Goal: Task Accomplishment & Management: Complete application form

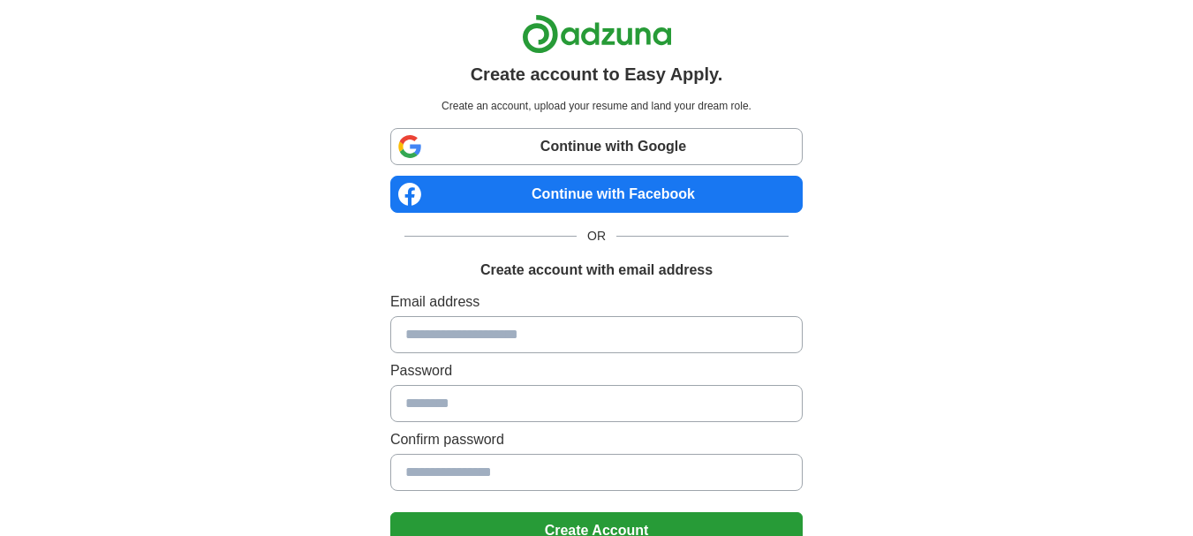
click at [526, 334] on input at bounding box center [596, 334] width 412 height 37
type input "**********"
click at [594, 522] on button "Create Account" at bounding box center [596, 530] width 412 height 37
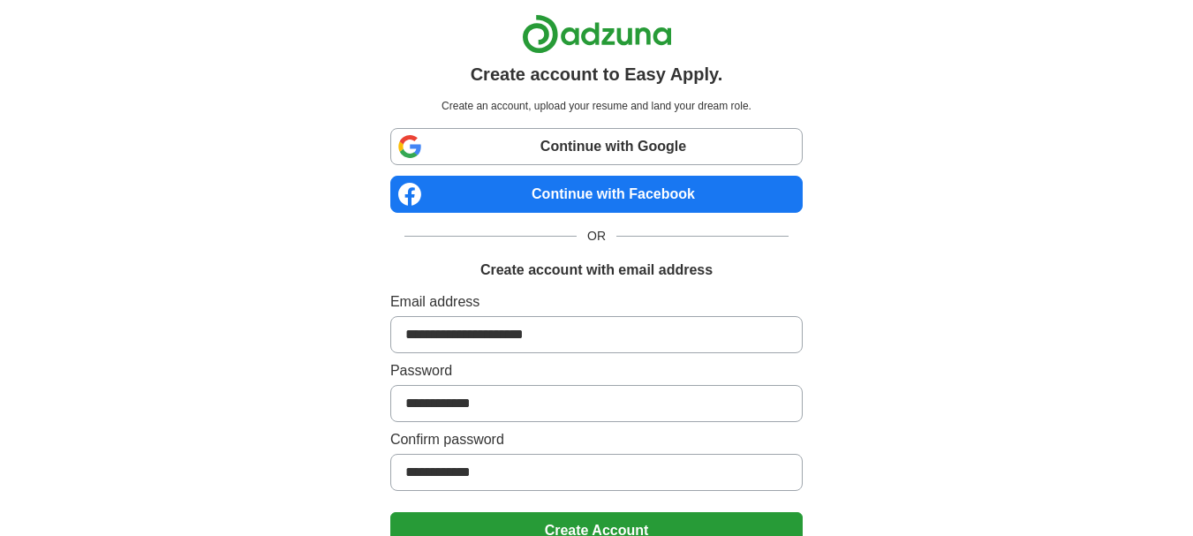
click at [594, 522] on button "Create Account" at bounding box center [596, 530] width 412 height 37
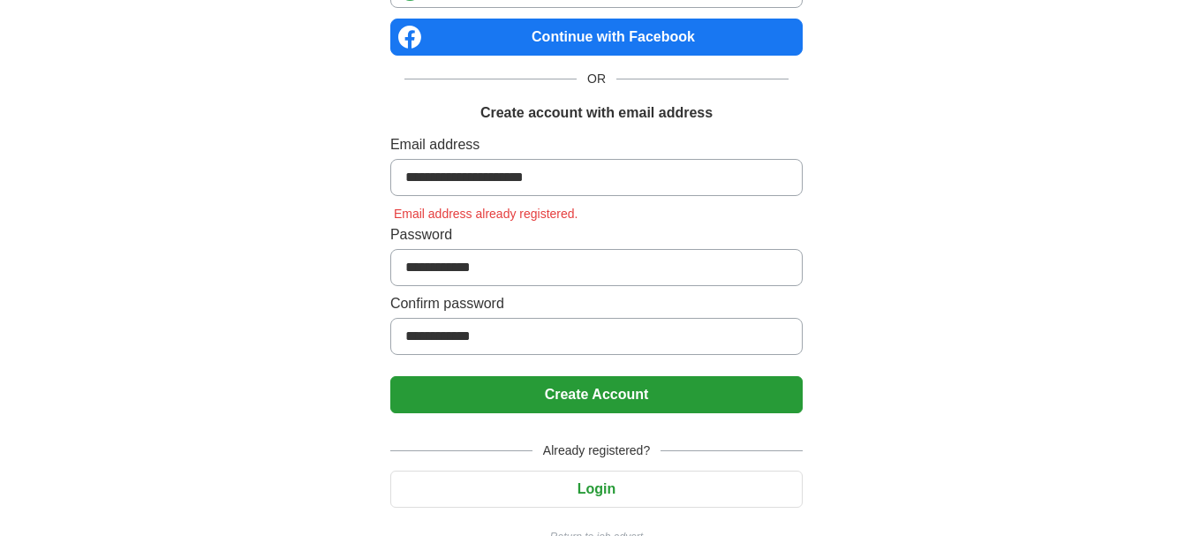
scroll to position [160, 0]
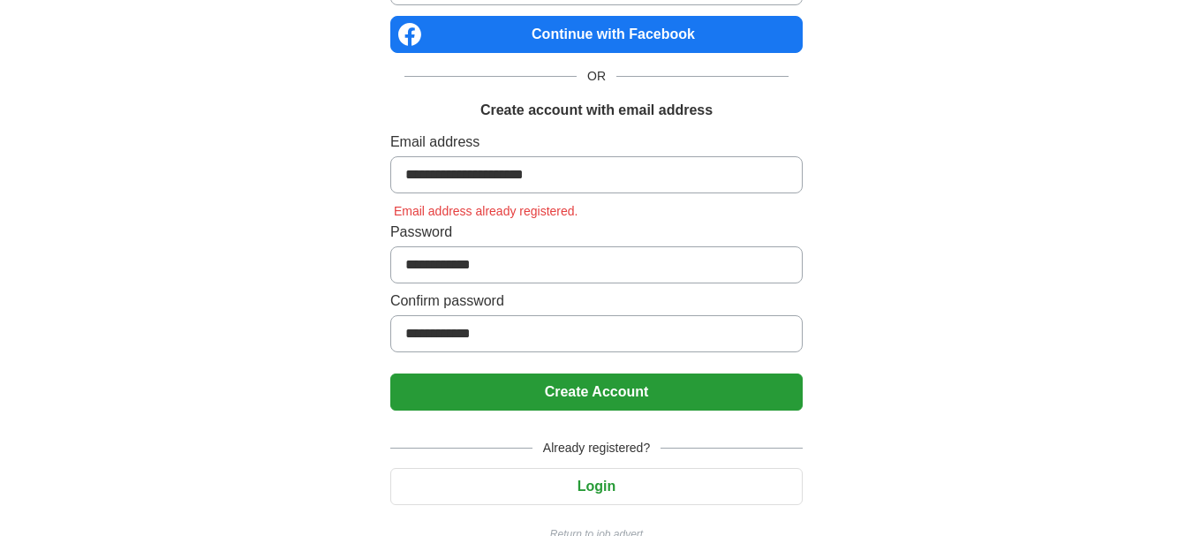
click at [609, 393] on button "Create Account" at bounding box center [596, 392] width 412 height 37
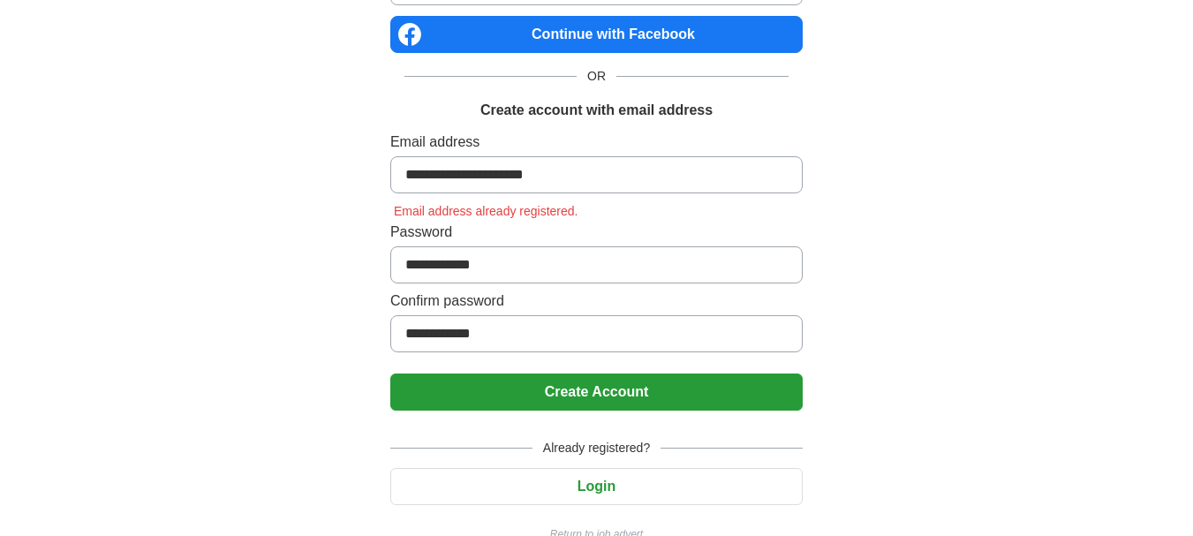
scroll to position [0, 0]
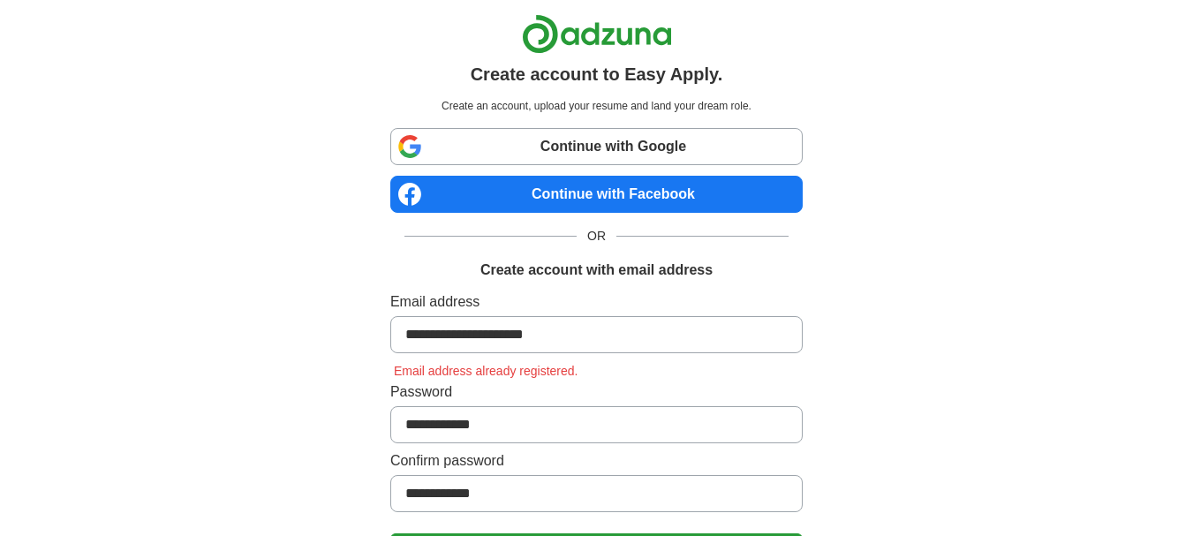
click at [646, 138] on link "Continue with Google" at bounding box center [596, 146] width 412 height 37
